Goal: Task Accomplishment & Management: Use online tool/utility

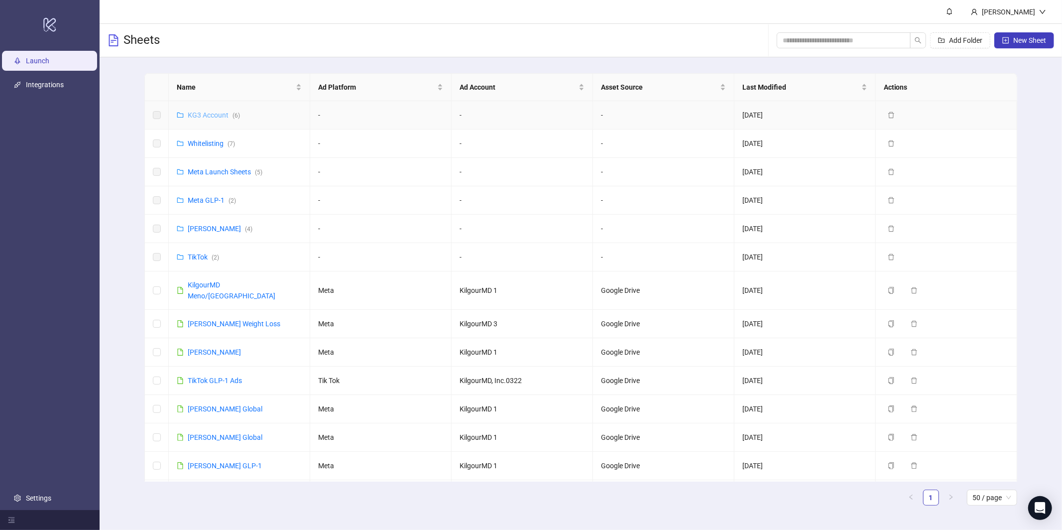
click at [208, 112] on link "KG3 Account ( 6 )" at bounding box center [214, 115] width 52 height 8
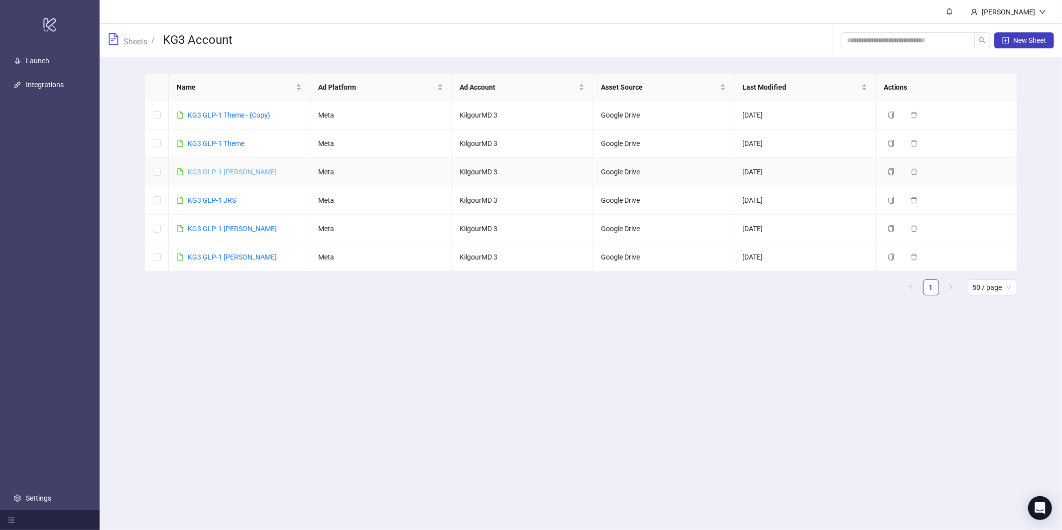
click at [214, 171] on link "KG3 GLP-1 [PERSON_NAME]" at bounding box center [232, 172] width 89 height 8
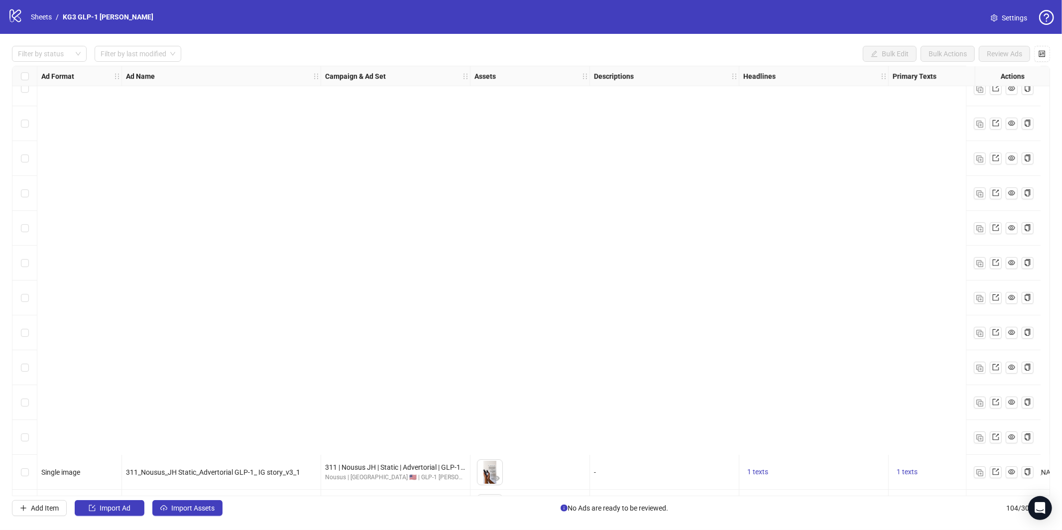
scroll to position [3220, 0]
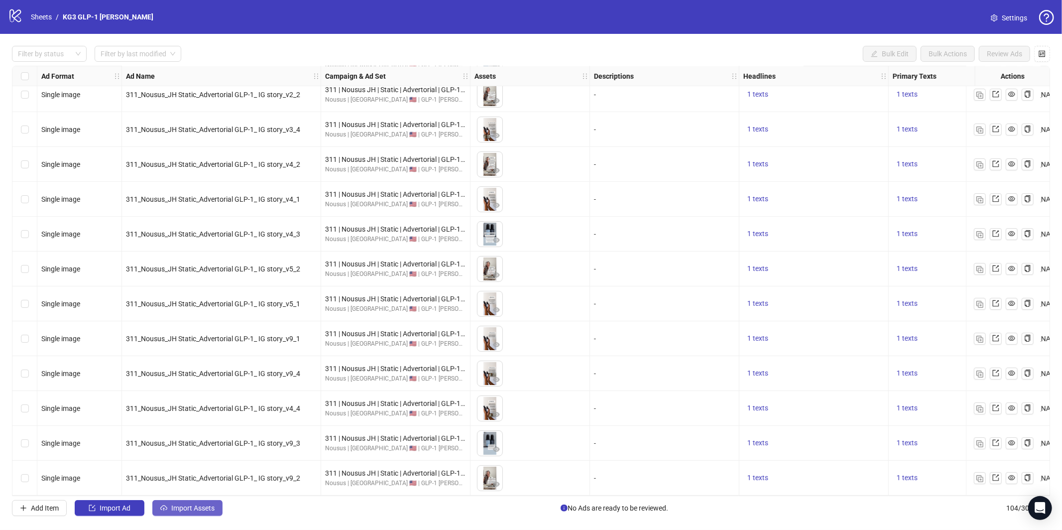
click at [192, 504] on span "Import Assets" at bounding box center [192, 508] width 43 height 8
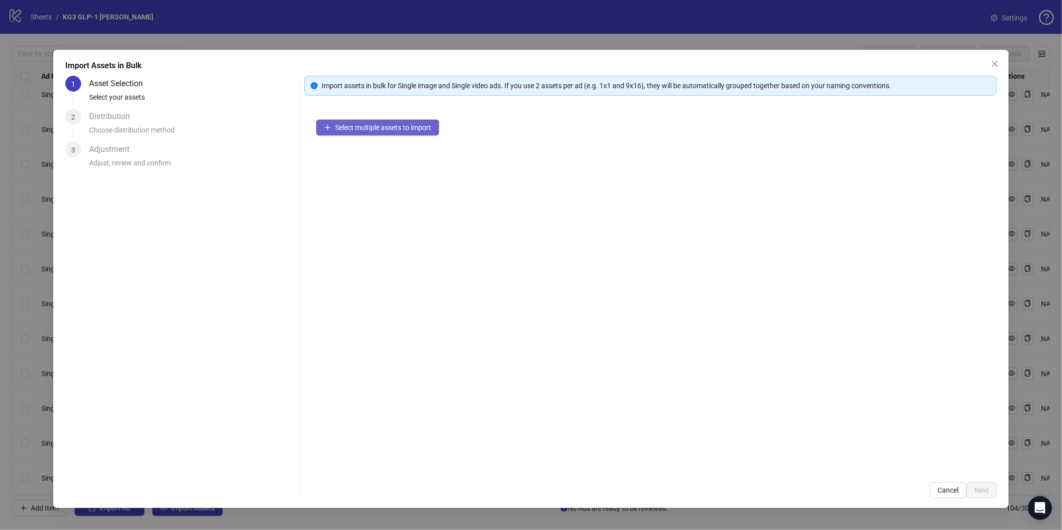
click at [381, 121] on button "Select multiple assets to import" at bounding box center [377, 128] width 123 height 16
click at [382, 130] on span "Select multiple assets to import" at bounding box center [383, 128] width 96 height 8
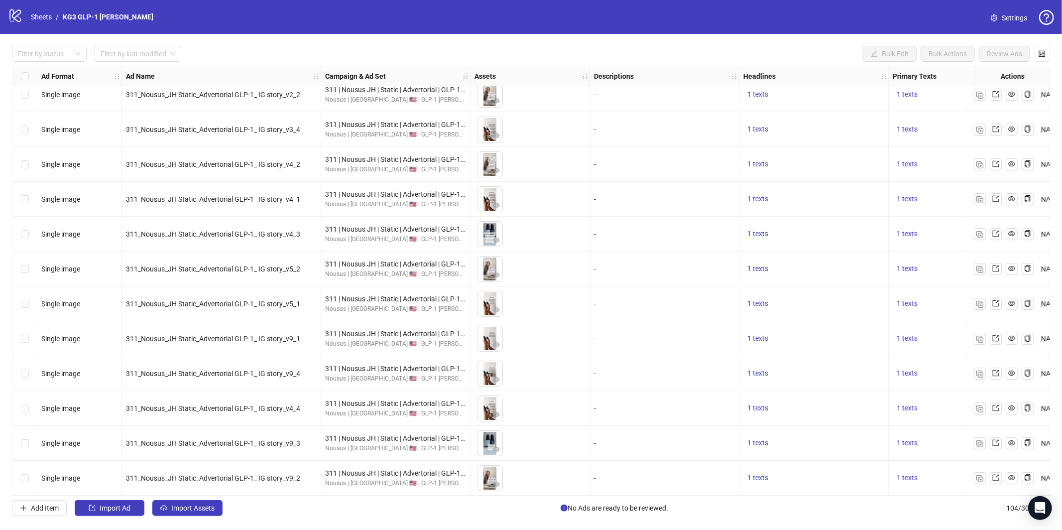
click at [197, 526] on div "Filter by status Filter by last modified Bulk Edit Bulk Actions Review Ads Ad F…" at bounding box center [531, 281] width 1062 height 494
click at [197, 514] on button "Import Assets" at bounding box center [187, 508] width 70 height 16
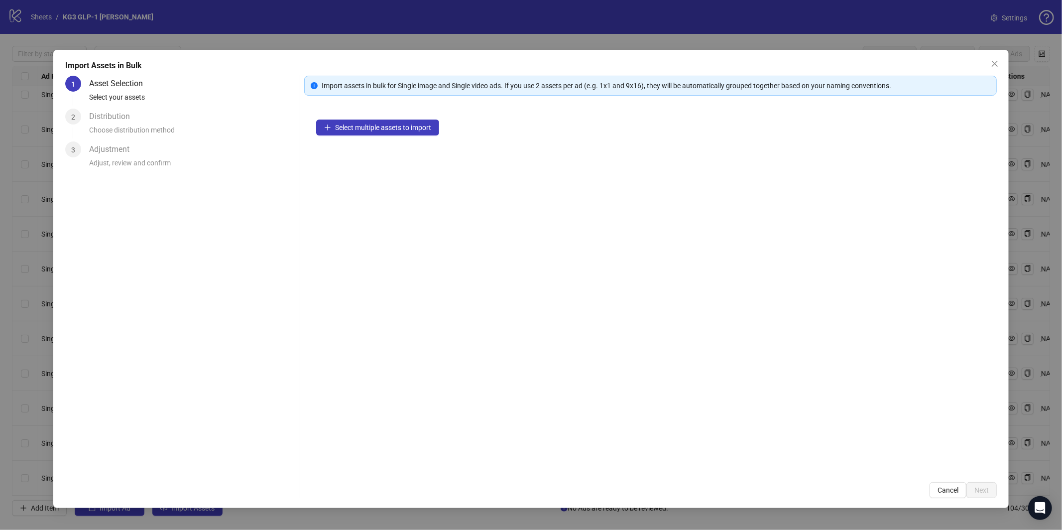
click at [406, 116] on div "Select multiple assets to import" at bounding box center [650, 289] width 693 height 363
drag, startPoint x: 402, startPoint y: 124, endPoint x: 381, endPoint y: 49, distance: 77.6
click at [402, 124] on span "Select multiple assets to import" at bounding box center [383, 128] width 96 height 8
click at [420, 129] on span "Select multiple assets to import" at bounding box center [383, 128] width 96 height 8
click at [368, 125] on span "Select multiple assets to import" at bounding box center [383, 128] width 96 height 8
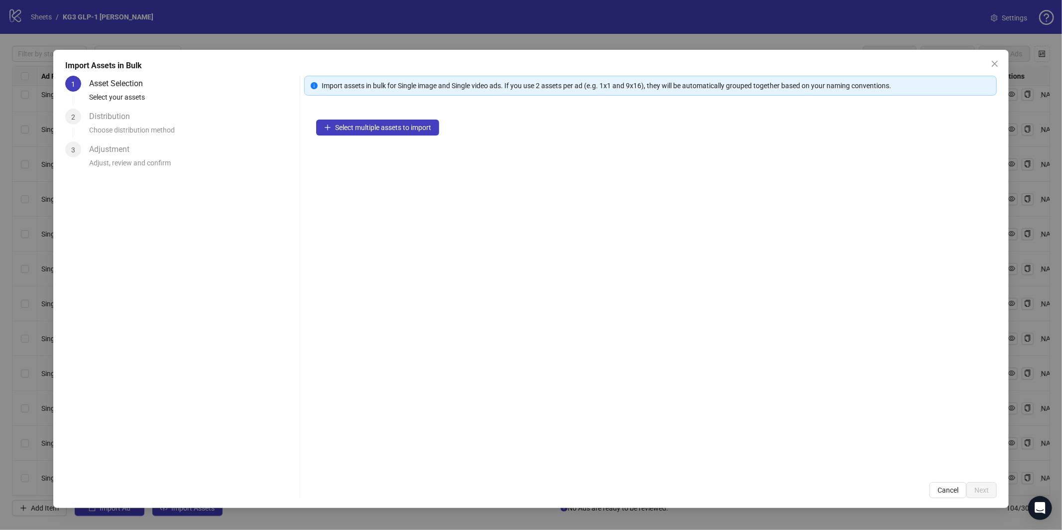
click at [391, 111] on div "Select multiple assets to import" at bounding box center [650, 289] width 693 height 363
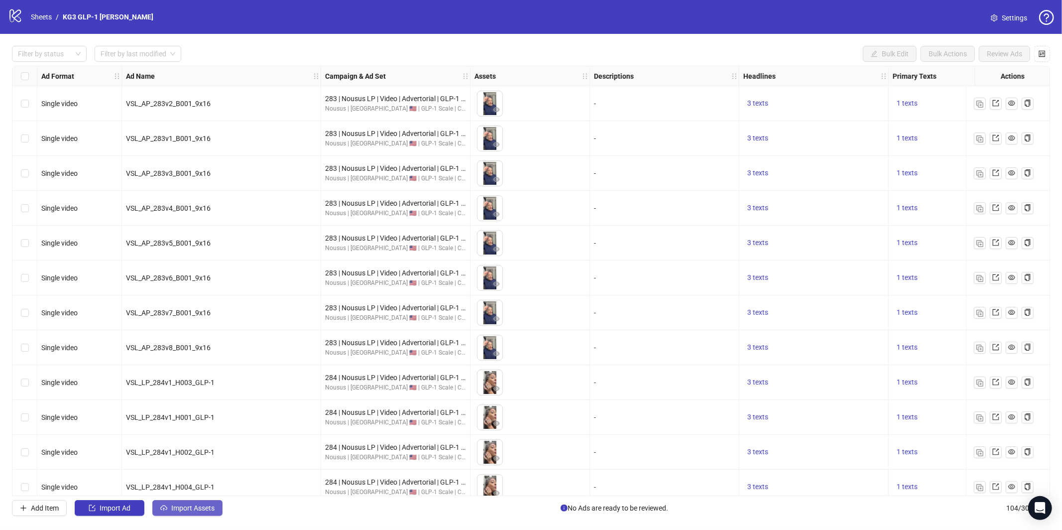
click at [175, 508] on span "Import Assets" at bounding box center [192, 508] width 43 height 8
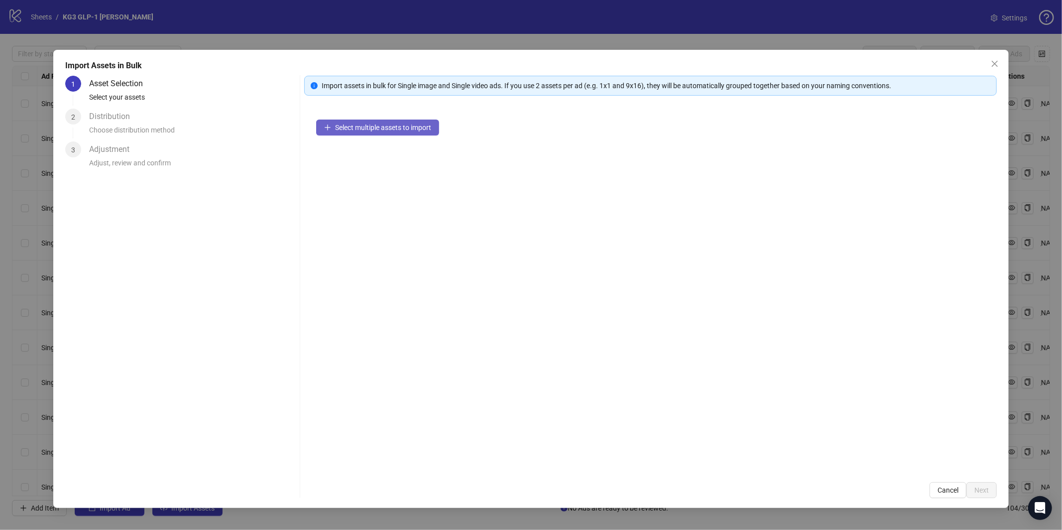
click at [398, 128] on span "Select multiple assets to import" at bounding box center [383, 128] width 96 height 8
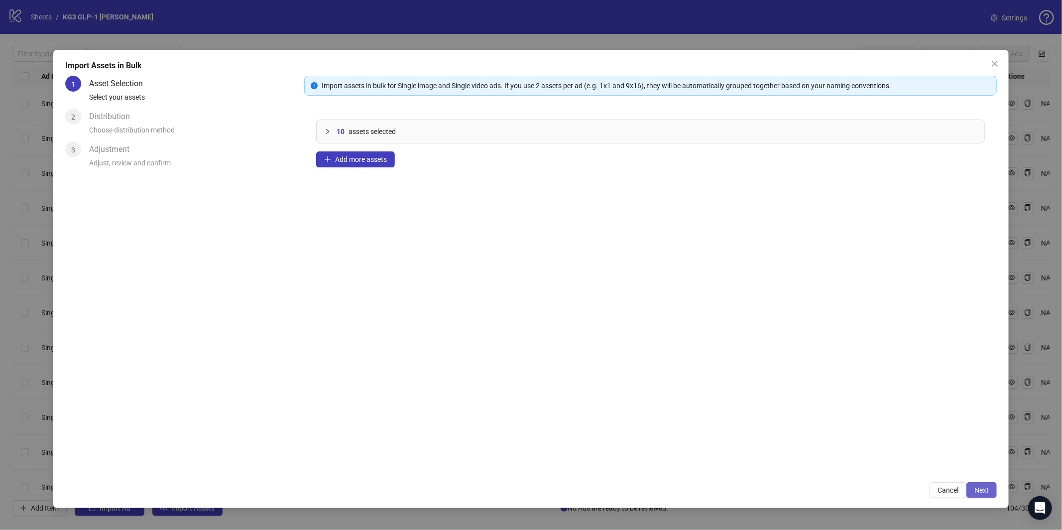
click at [982, 495] on button "Next" at bounding box center [982, 490] width 30 height 16
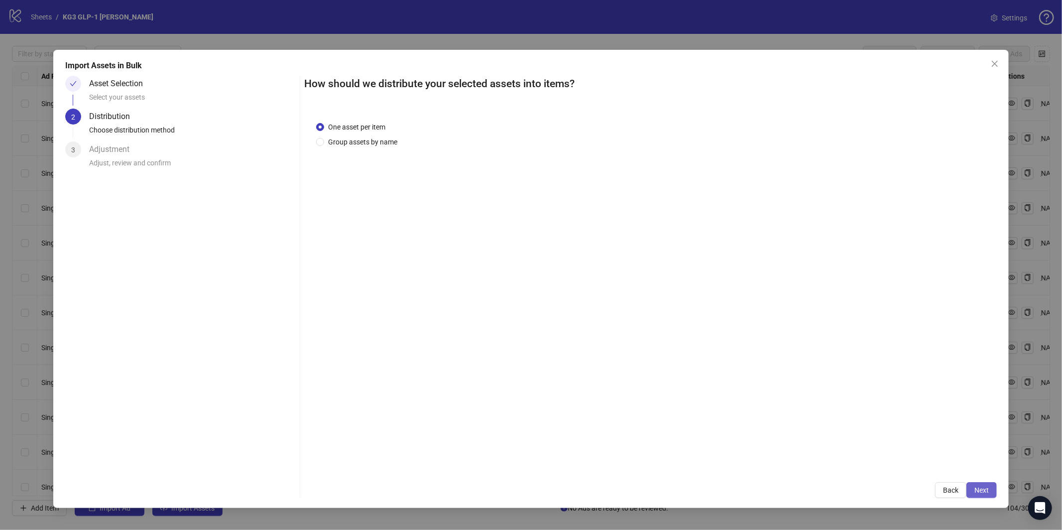
click at [979, 491] on span "Next" at bounding box center [982, 490] width 14 height 8
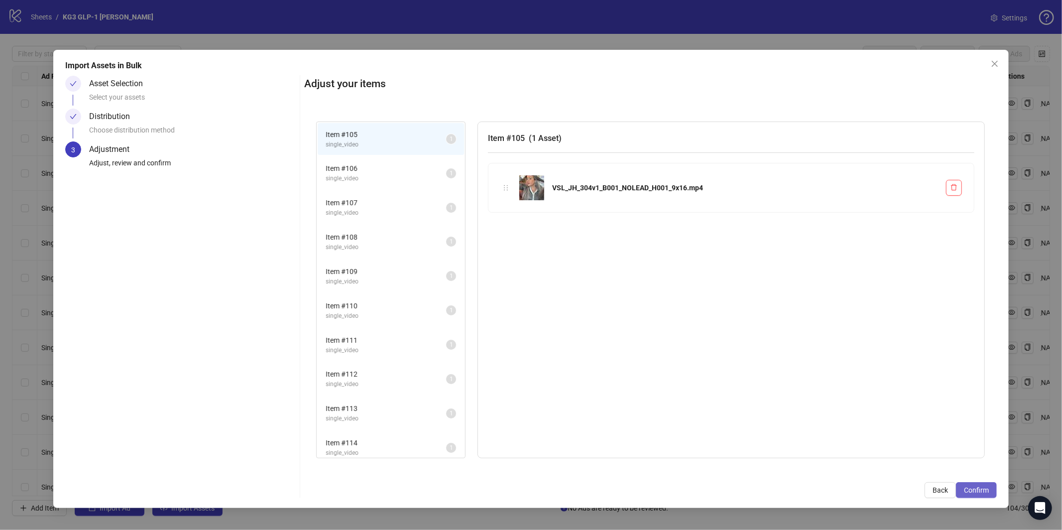
click at [988, 486] on span "Confirm" at bounding box center [976, 490] width 25 height 8
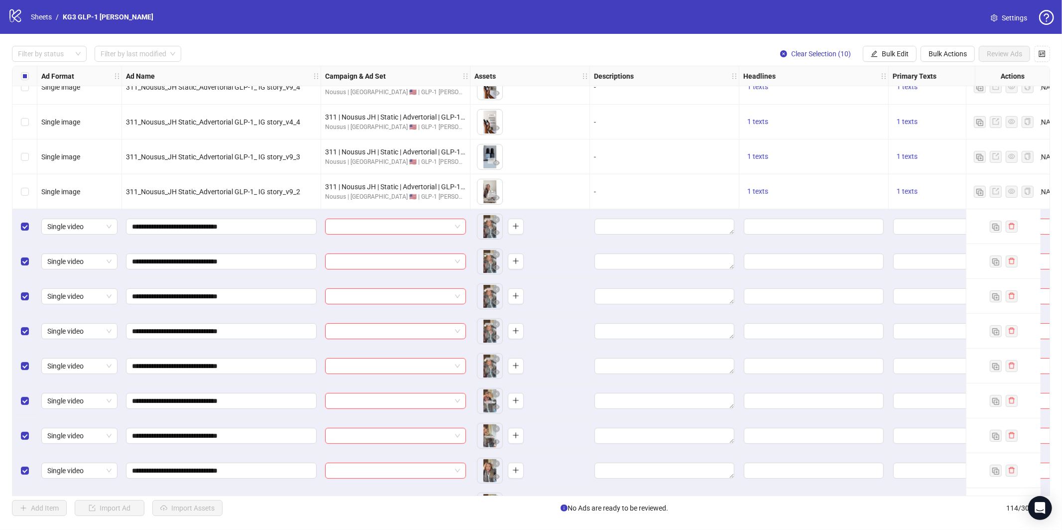
scroll to position [3568, 0]
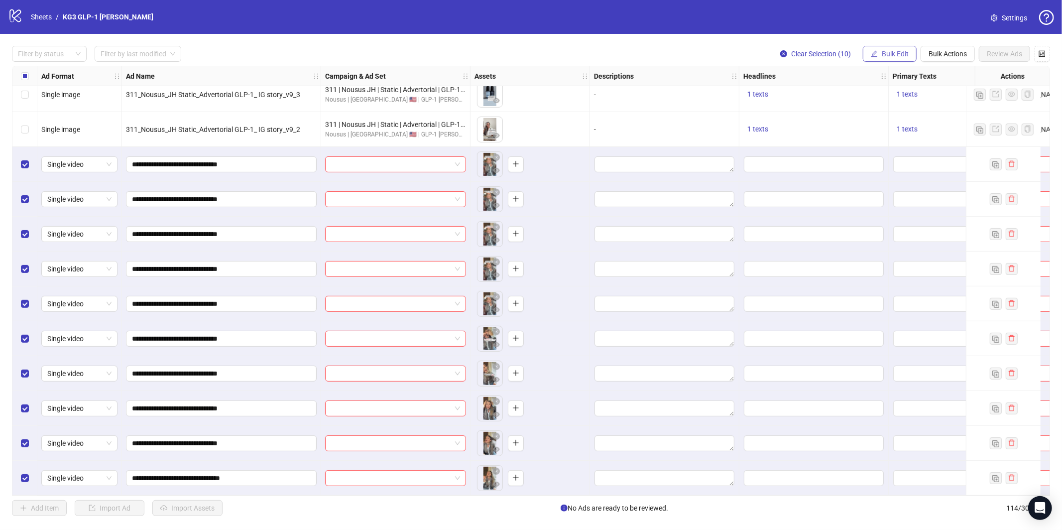
click at [894, 52] on span "Bulk Edit" at bounding box center [895, 54] width 27 height 8
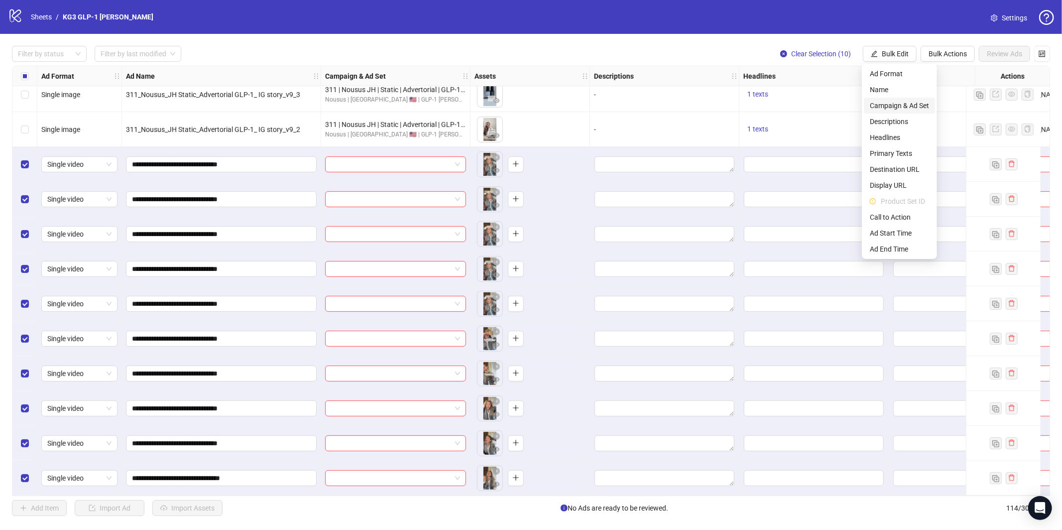
click at [885, 105] on span "Campaign & Ad Set" at bounding box center [899, 105] width 59 height 11
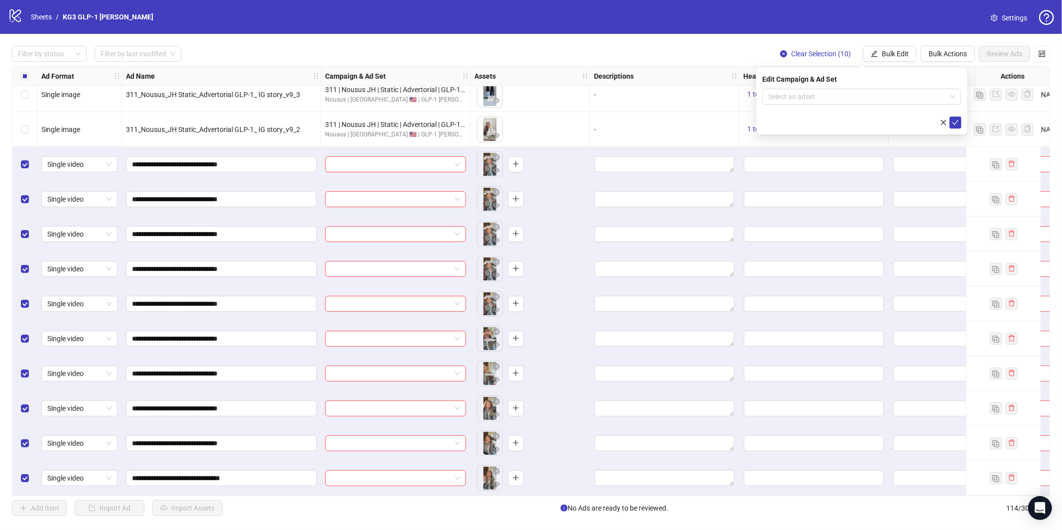
click at [850, 86] on div "Edit Campaign & Ad Set Select an adset" at bounding box center [861, 101] width 211 height 67
click at [844, 96] on input "search" at bounding box center [857, 96] width 178 height 15
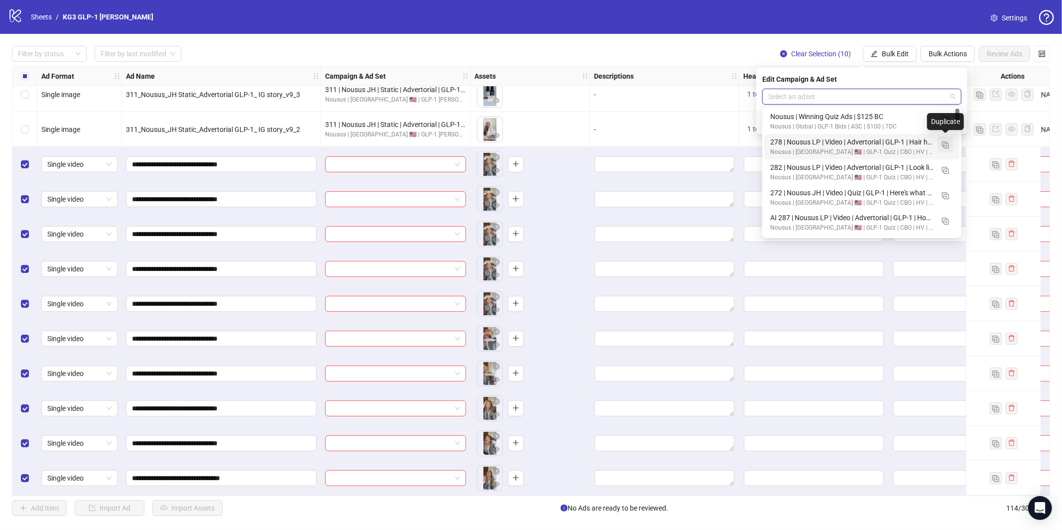
click at [945, 145] on img "button" at bounding box center [945, 144] width 7 height 7
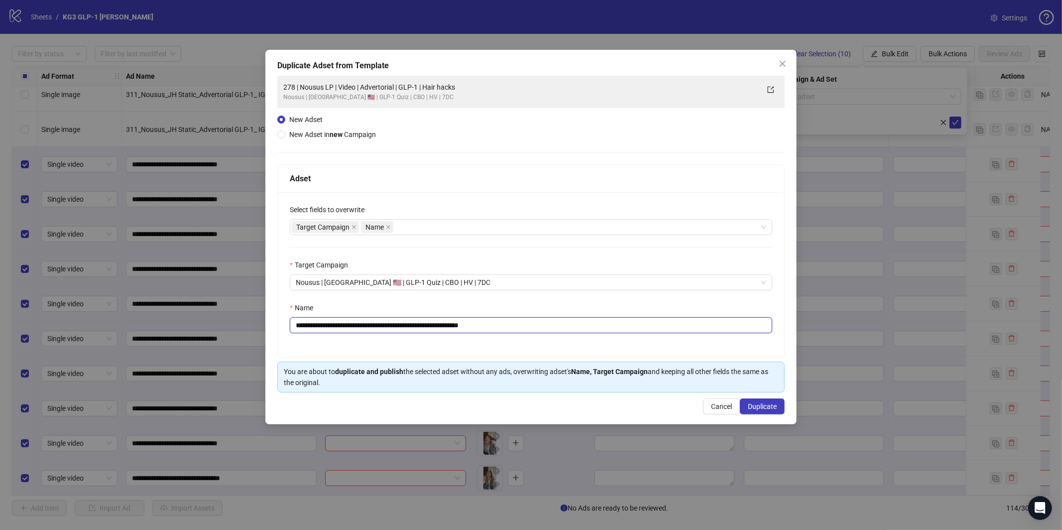
click at [495, 333] on input "**********" at bounding box center [531, 325] width 483 height 16
paste input "text"
type input "**********"
click at [756, 409] on span "Duplicate" at bounding box center [762, 406] width 29 height 8
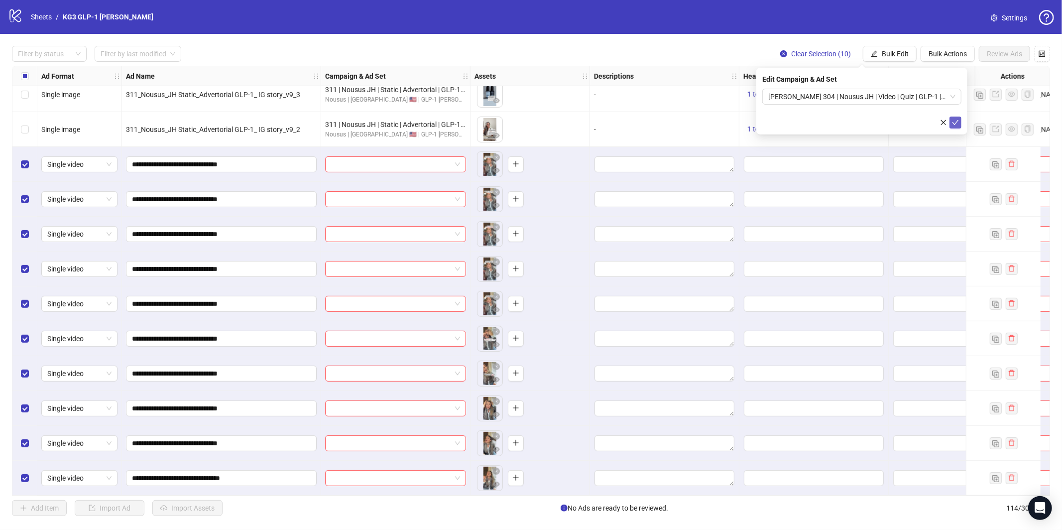
click at [954, 120] on icon "check" at bounding box center [955, 122] width 7 height 7
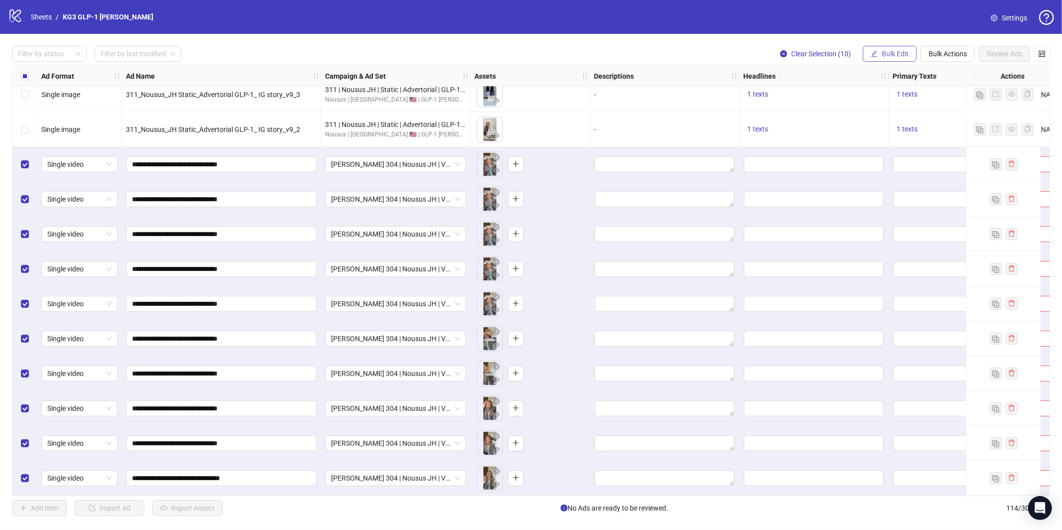
click at [871, 50] on icon "edit" at bounding box center [874, 53] width 7 height 7
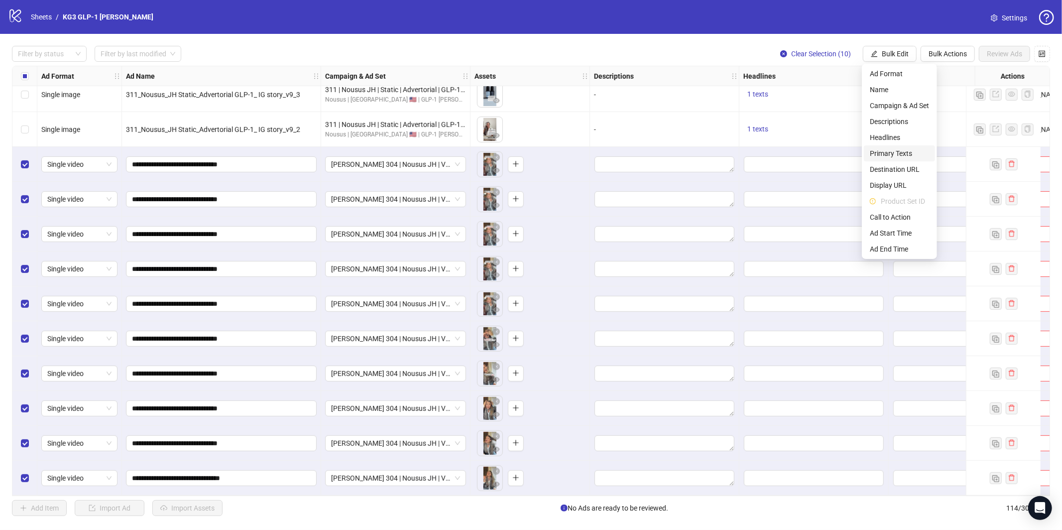
click at [887, 152] on span "Primary Texts" at bounding box center [899, 153] width 59 height 11
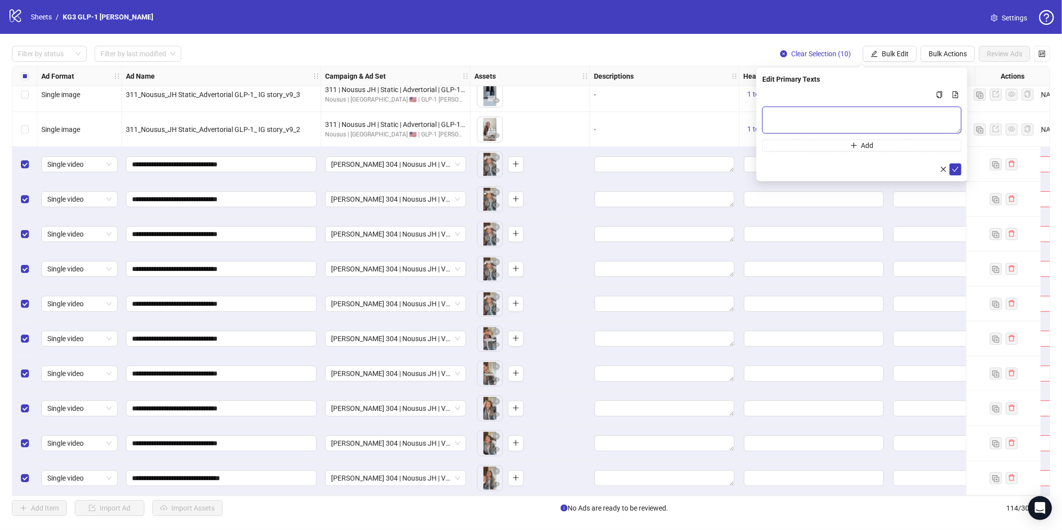
click at [849, 117] on textarea "Multi-text input container - paste or copy values" at bounding box center [861, 120] width 199 height 27
paste textarea "**********"
type textarea "**********"
click at [956, 169] on icon "check" at bounding box center [955, 169] width 7 height 7
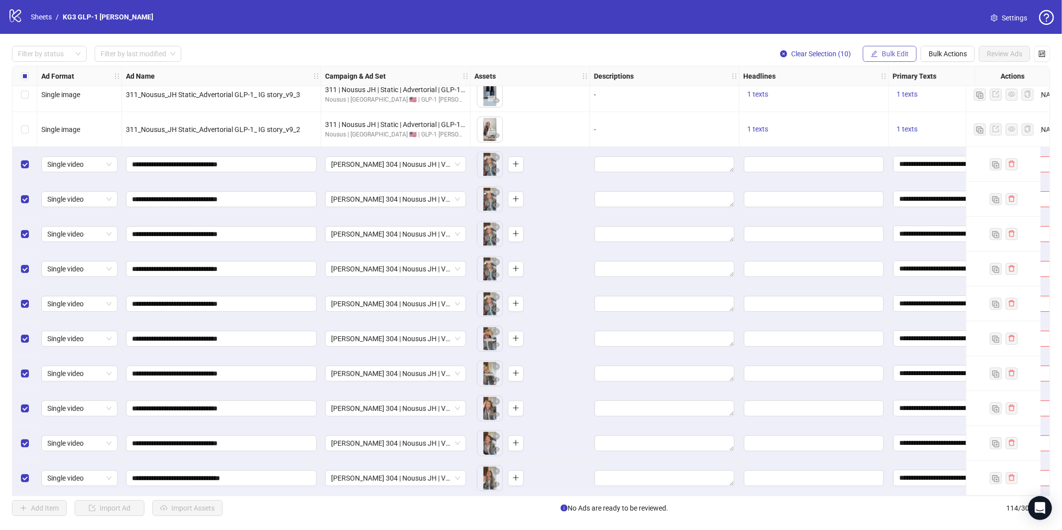
drag, startPoint x: 897, startPoint y: 51, endPoint x: 894, endPoint y: 76, distance: 25.1
click at [897, 51] on span "Bulk Edit" at bounding box center [895, 54] width 27 height 8
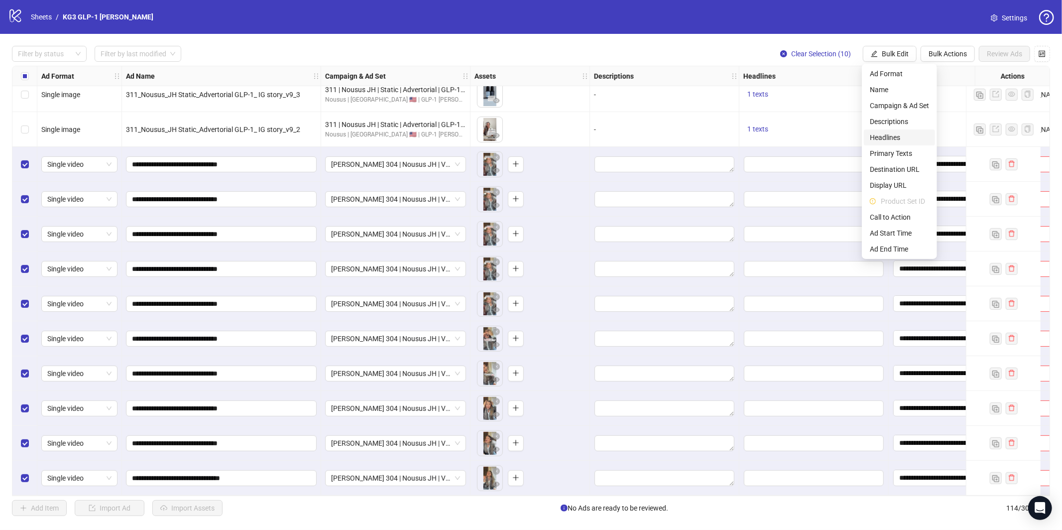
click at [902, 134] on span "Headlines" at bounding box center [899, 137] width 59 height 11
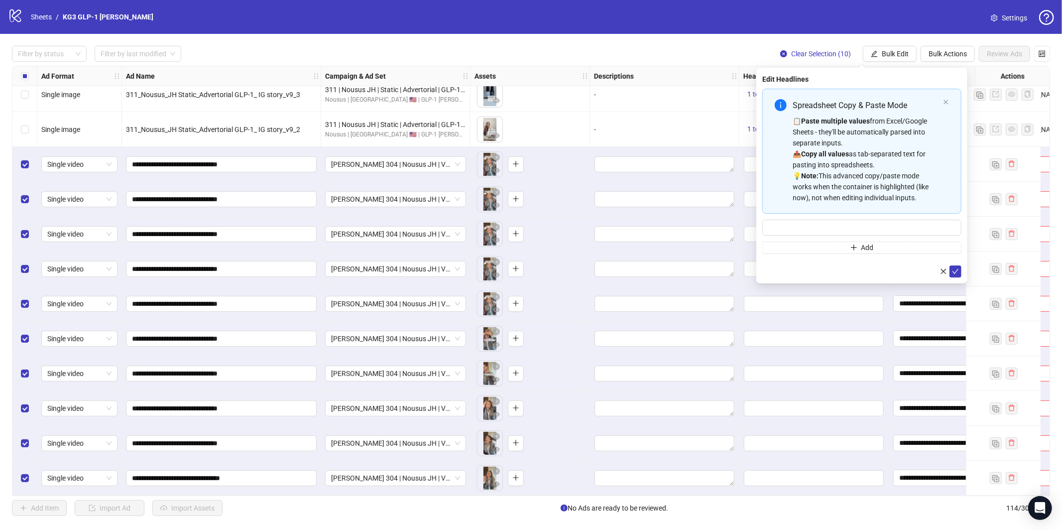
click at [860, 127] on div "📋 Paste multiple values from Excel/Google Sheets - they'll be automatically par…" at bounding box center [866, 160] width 146 height 88
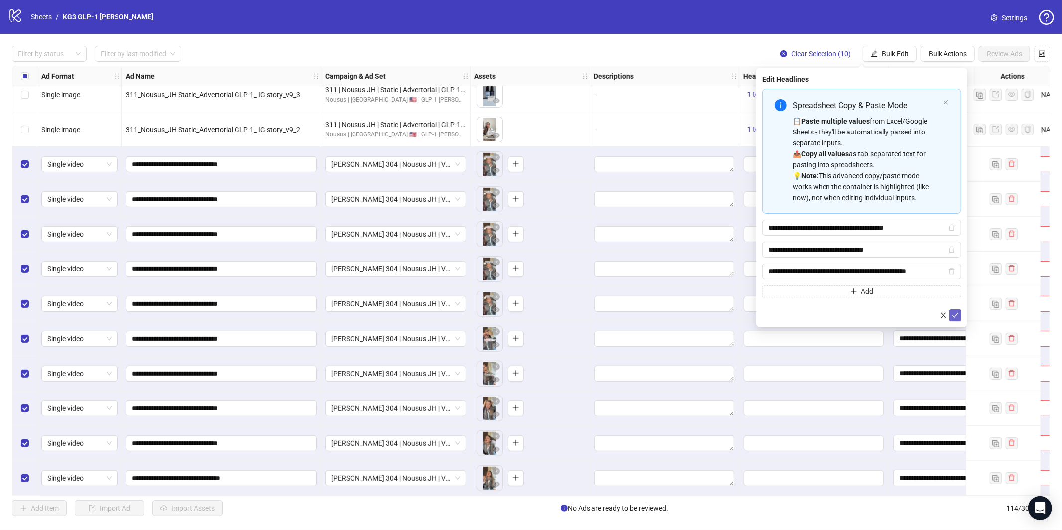
drag, startPoint x: 955, startPoint y: 317, endPoint x: 900, endPoint y: 297, distance: 58.0
click at [955, 318] on icon "check" at bounding box center [955, 315] width 7 height 7
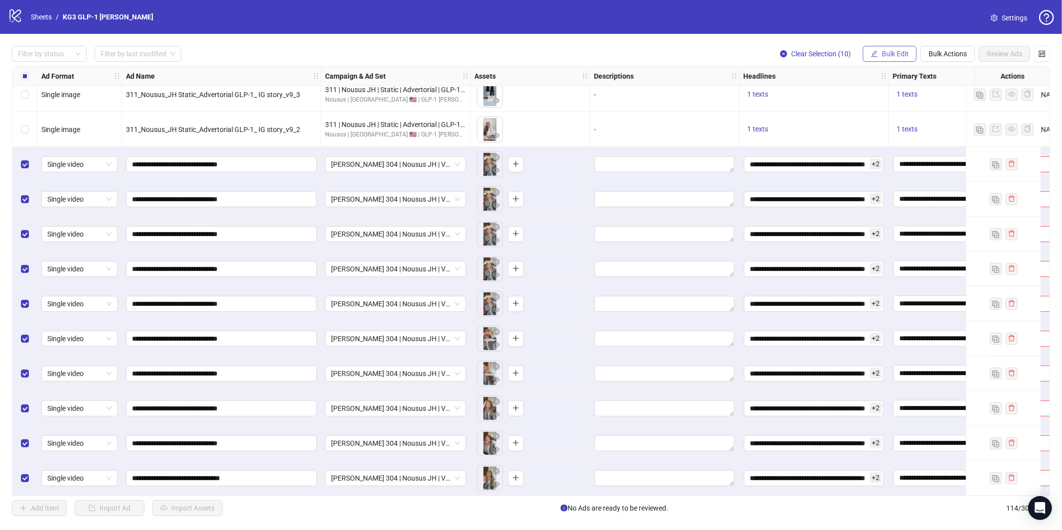
click at [889, 57] on span "Bulk Edit" at bounding box center [895, 54] width 27 height 8
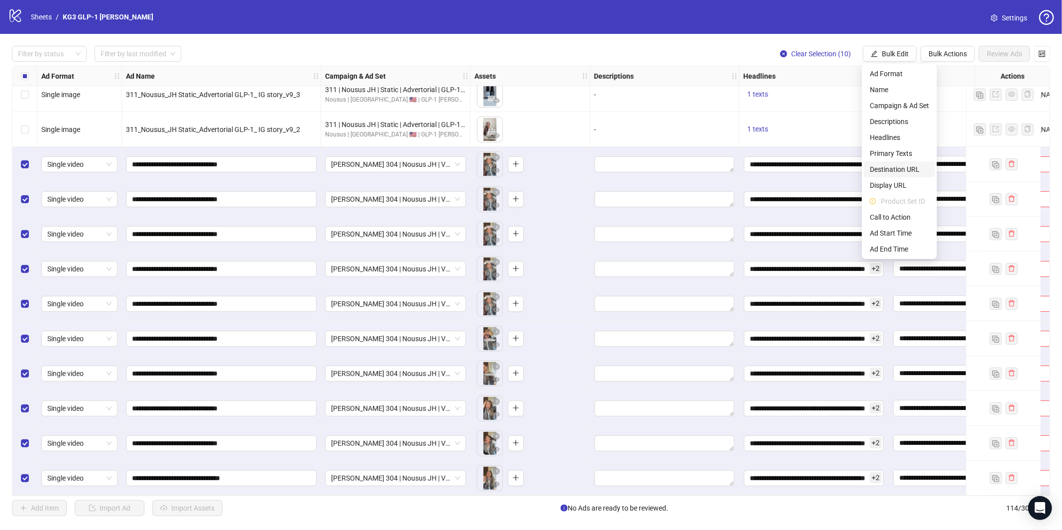
drag, startPoint x: 896, startPoint y: 170, endPoint x: 891, endPoint y: 173, distance: 5.8
click at [896, 170] on span "Destination URL" at bounding box center [899, 169] width 59 height 11
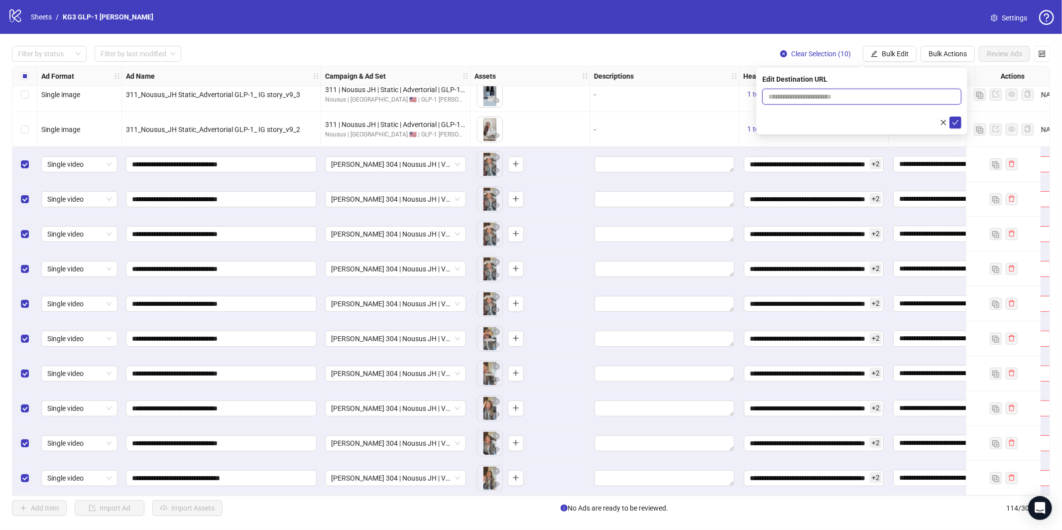
click at [848, 97] on input "text" at bounding box center [857, 96] width 179 height 11
paste input "**********"
type input "**********"
click at [953, 124] on icon "check" at bounding box center [955, 122] width 7 height 7
click at [903, 57] on span "Bulk Edit" at bounding box center [895, 54] width 27 height 8
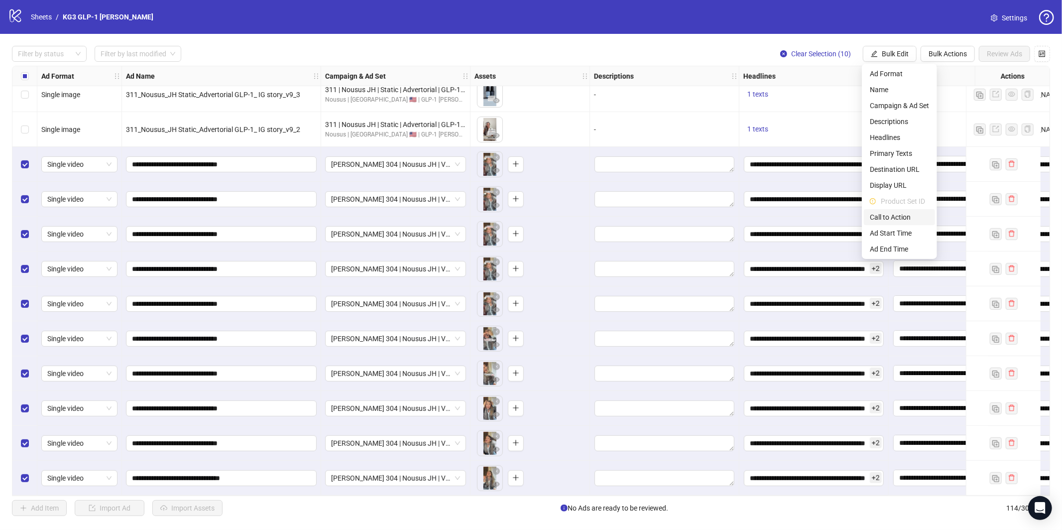
click at [902, 214] on span "Call to Action" at bounding box center [899, 217] width 59 height 11
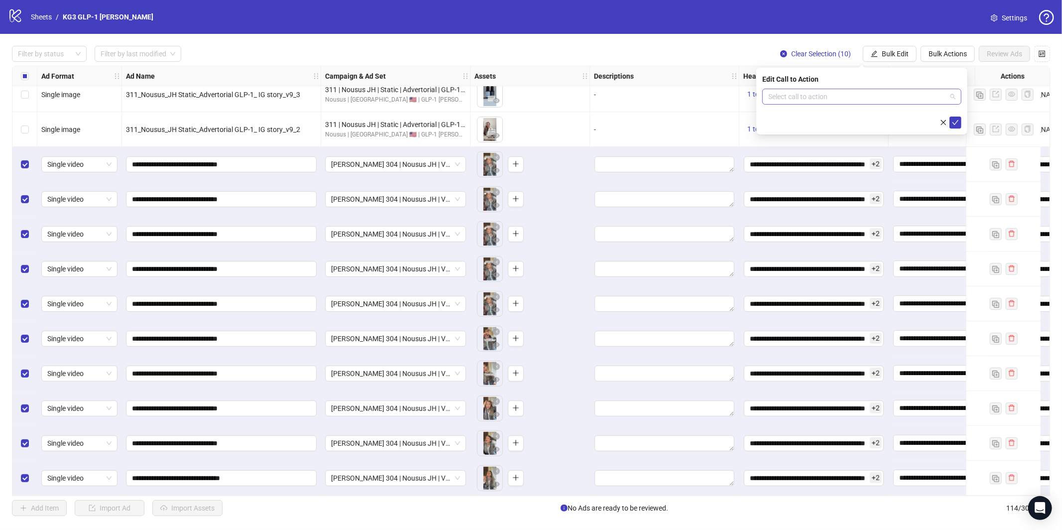
click at [835, 90] on input "search" at bounding box center [857, 96] width 178 height 15
type input "****"
drag, startPoint x: 825, startPoint y: 114, endPoint x: 876, endPoint y: 130, distance: 53.4
click at [825, 115] on div "Learn more" at bounding box center [861, 116] width 183 height 11
click at [950, 123] on button "submit" at bounding box center [956, 123] width 12 height 12
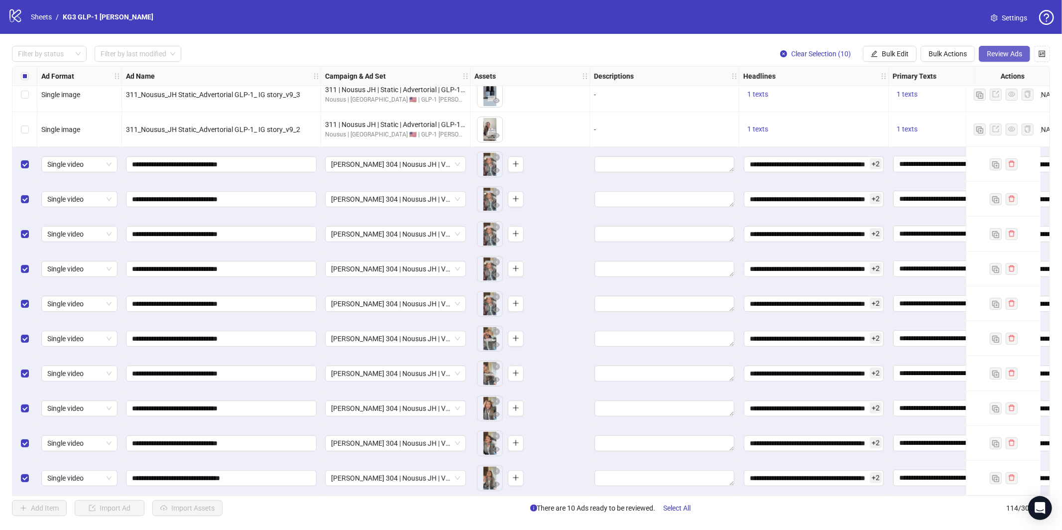
click at [995, 58] on button "Review Ads" at bounding box center [1004, 54] width 51 height 16
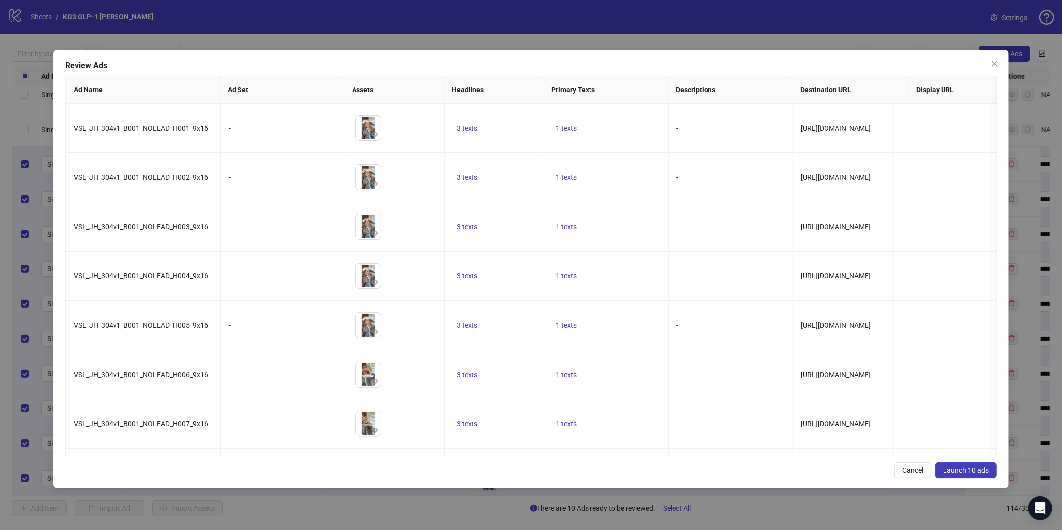
click at [976, 477] on button "Launch 10 ads" at bounding box center [966, 470] width 62 height 16
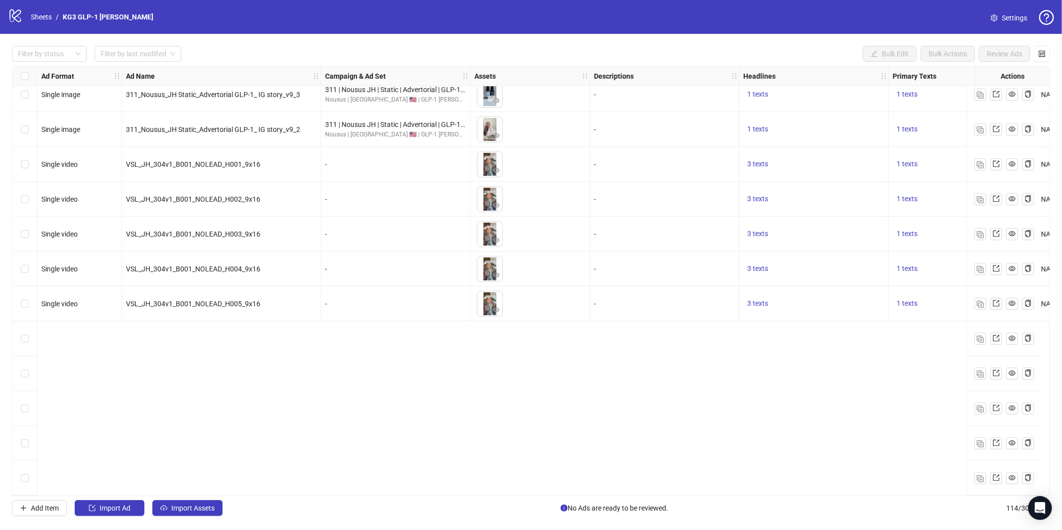
scroll to position [3173, 0]
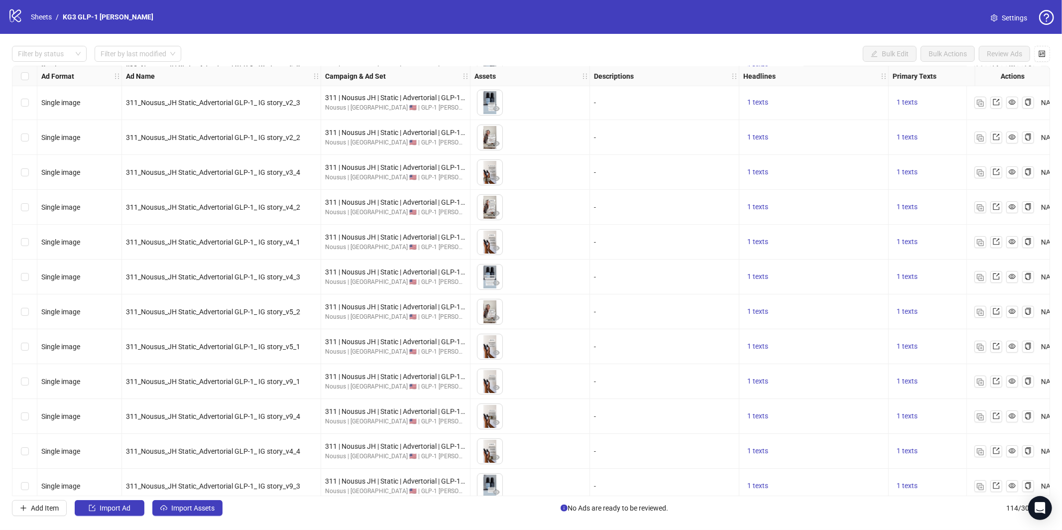
click at [13, 18] on icon "logo/logo-mobile" at bounding box center [15, 15] width 15 height 15
click at [44, 17] on link "Sheets" at bounding box center [41, 16] width 25 height 11
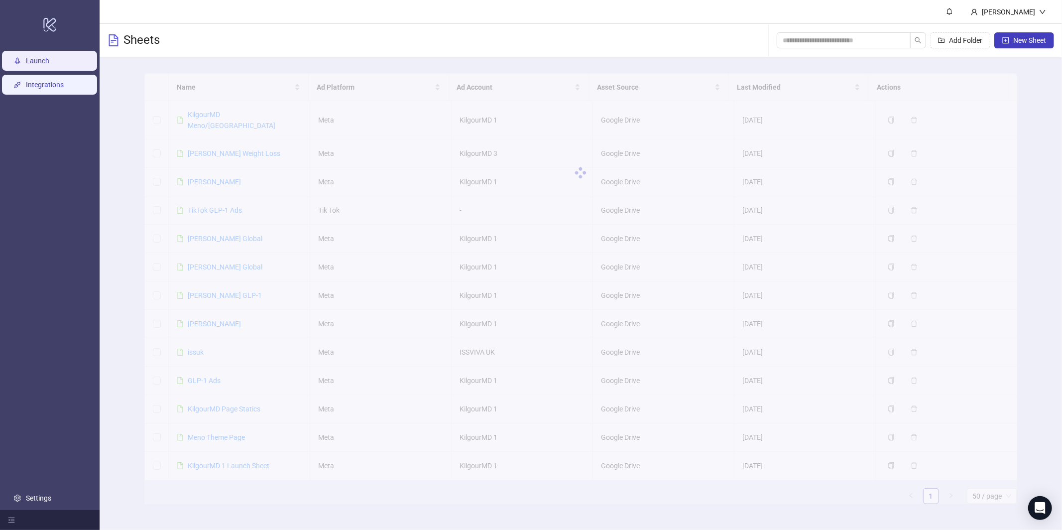
click at [54, 81] on link "Integrations" at bounding box center [45, 85] width 38 height 8
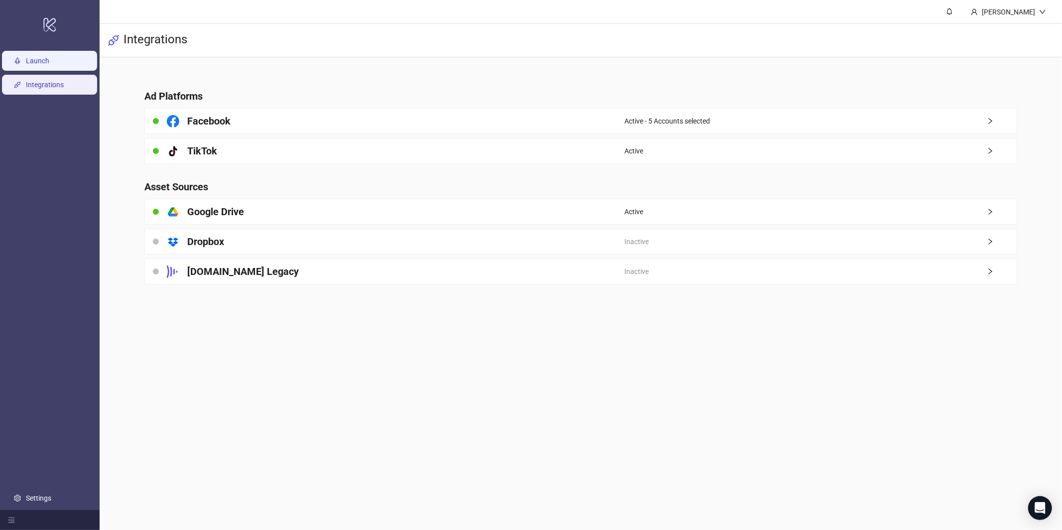
click at [42, 60] on link "Launch" at bounding box center [37, 61] width 23 height 8
